Goal: Navigation & Orientation: Find specific page/section

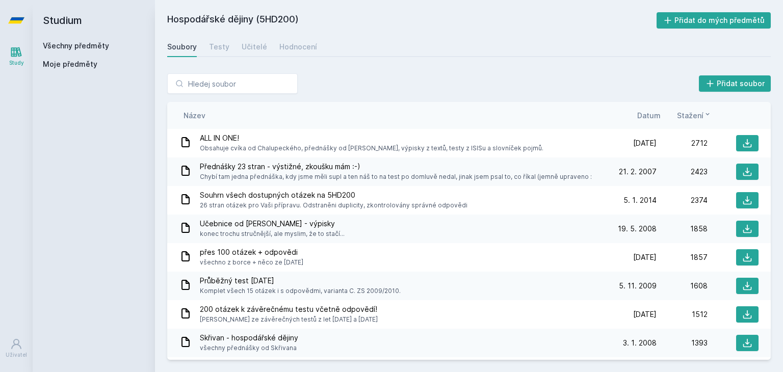
click at [55, 45] on link "Všechny předměty" at bounding box center [76, 45] width 66 height 9
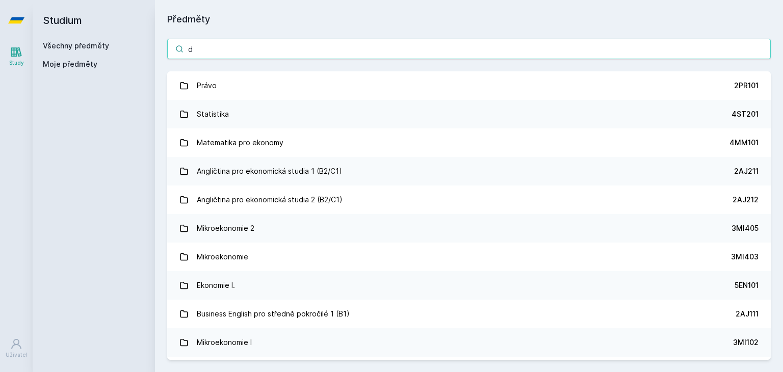
click at [265, 47] on input "d" at bounding box center [469, 49] width 604 height 20
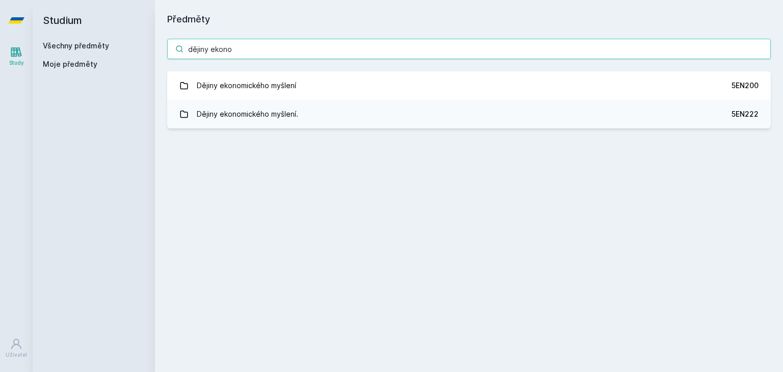
type input "dějiny ekono"
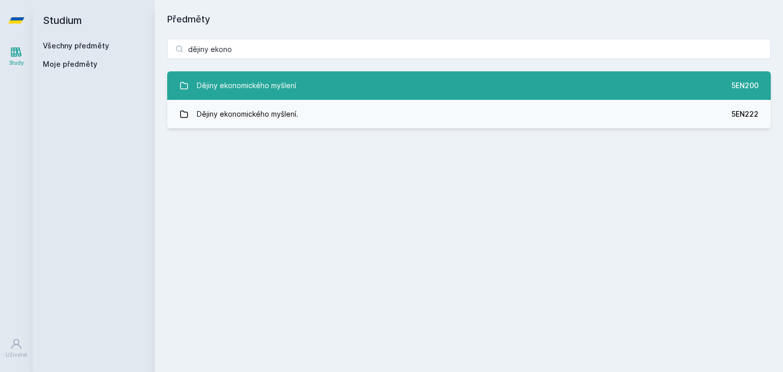
click at [310, 84] on link "Dějiny ekonomického myšlení 5EN200" at bounding box center [469, 85] width 604 height 29
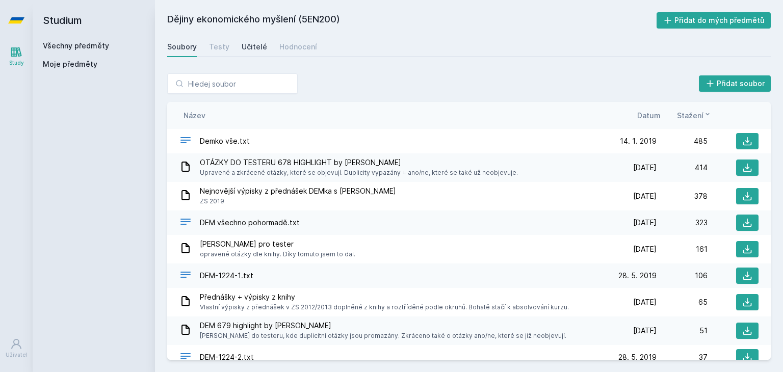
click at [256, 44] on div "Učitelé" at bounding box center [254, 47] width 25 height 10
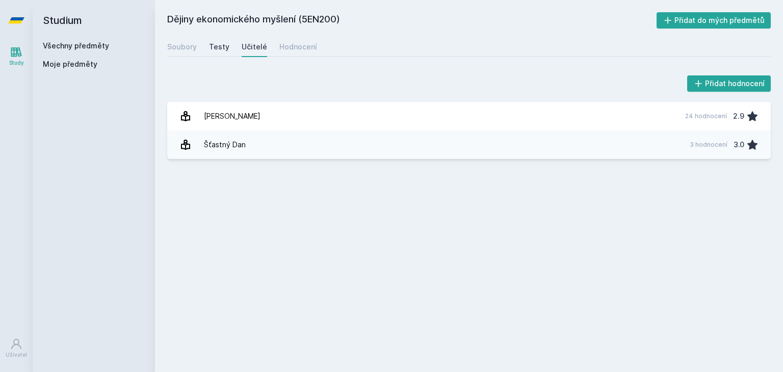
click at [217, 54] on link "Testy" at bounding box center [219, 47] width 20 height 20
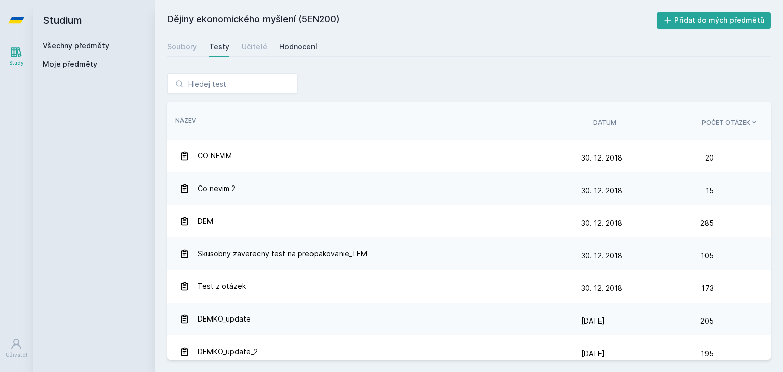
click at [298, 52] on link "Hodnocení" at bounding box center [298, 47] width 38 height 20
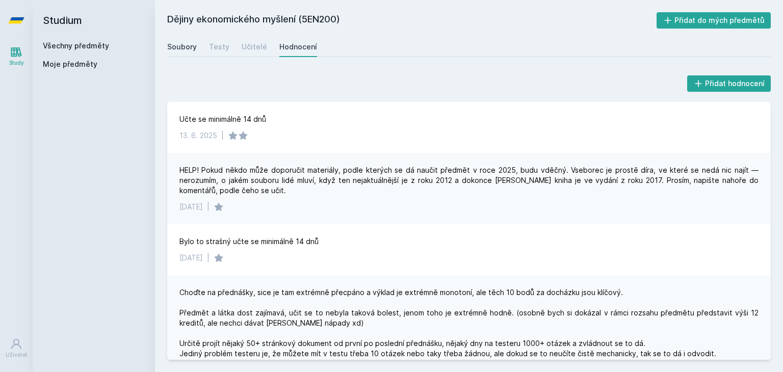
click at [170, 47] on div "Soubory" at bounding box center [182, 47] width 30 height 10
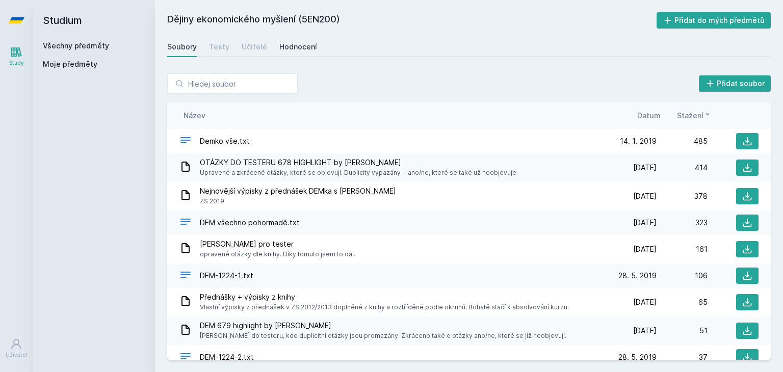
click at [294, 51] on div "Hodnocení" at bounding box center [298, 47] width 38 height 10
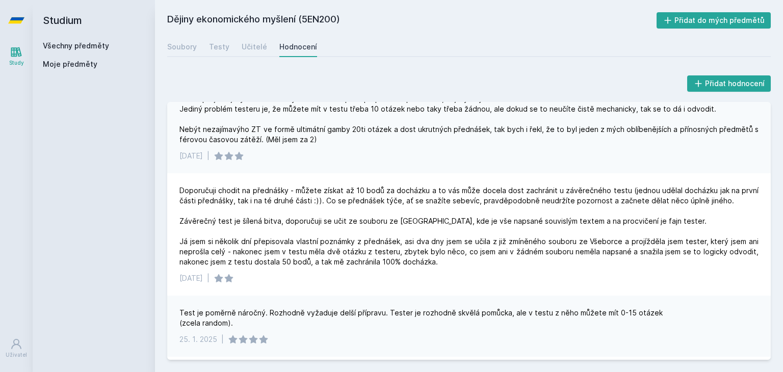
scroll to position [247, 0]
